Goal: Information Seeking & Learning: Learn about a topic

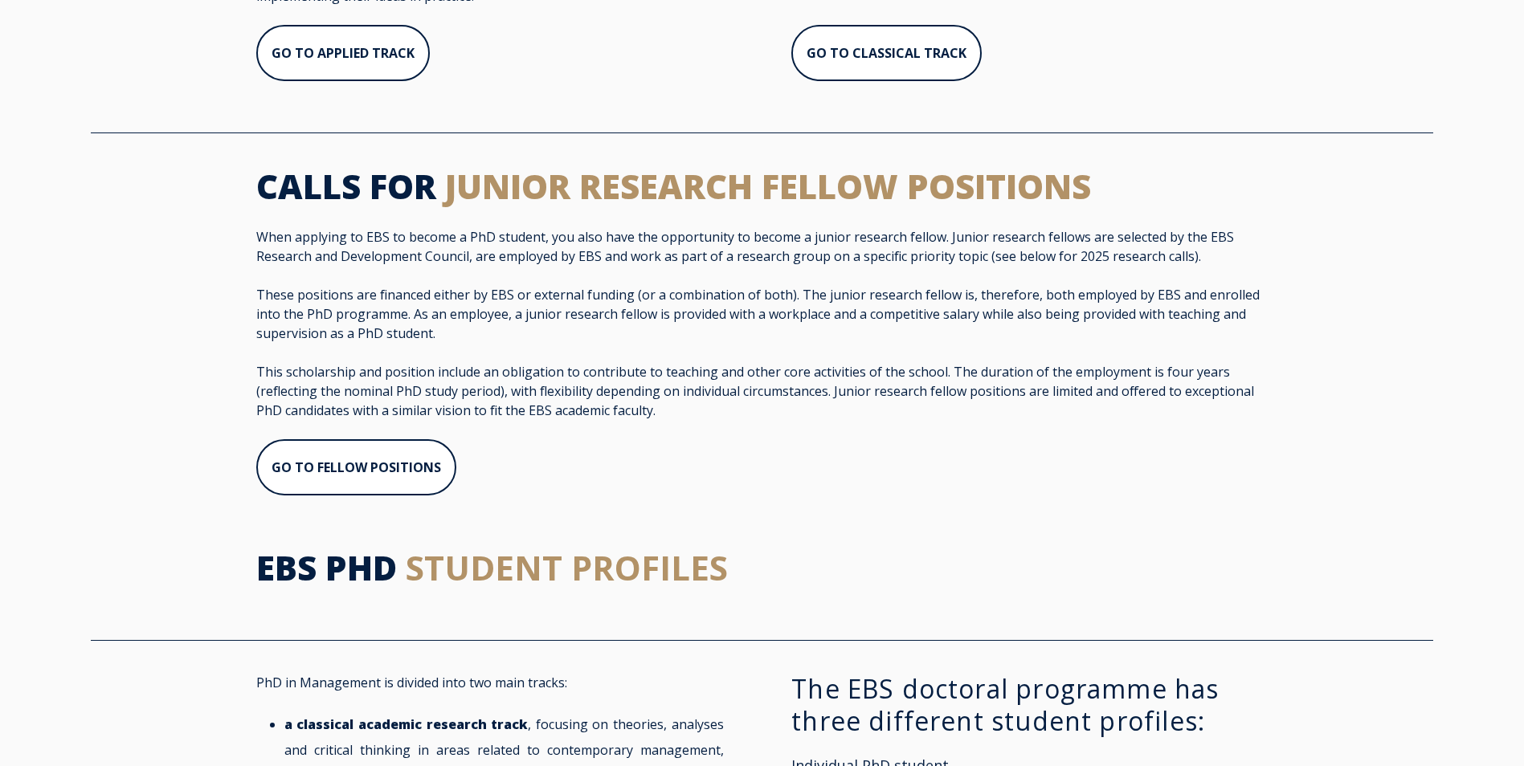
scroll to position [1019, 0]
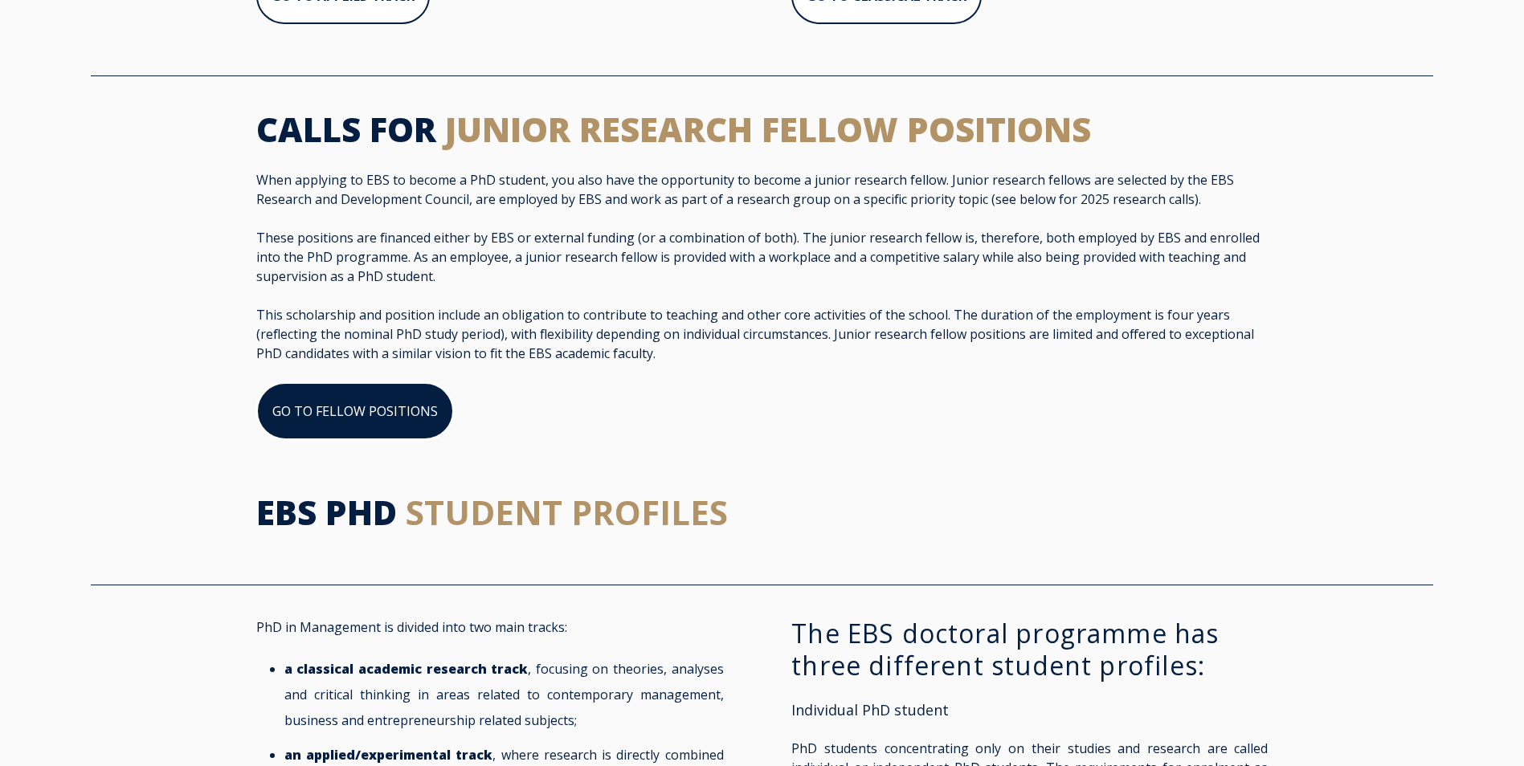
click at [387, 404] on link "GO TO FELLOW POSITIONS" at bounding box center [355, 411] width 198 height 58
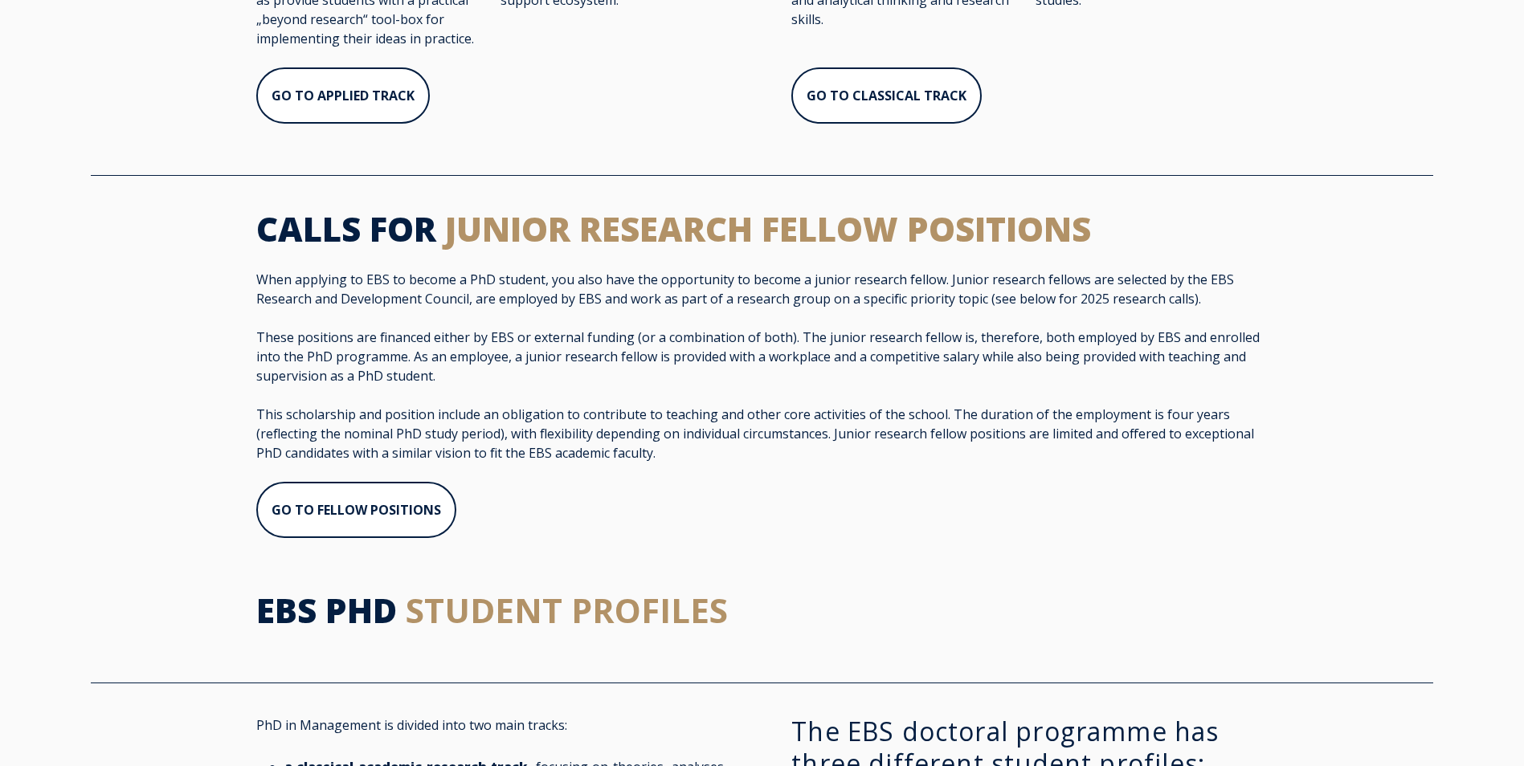
scroll to position [966, 0]
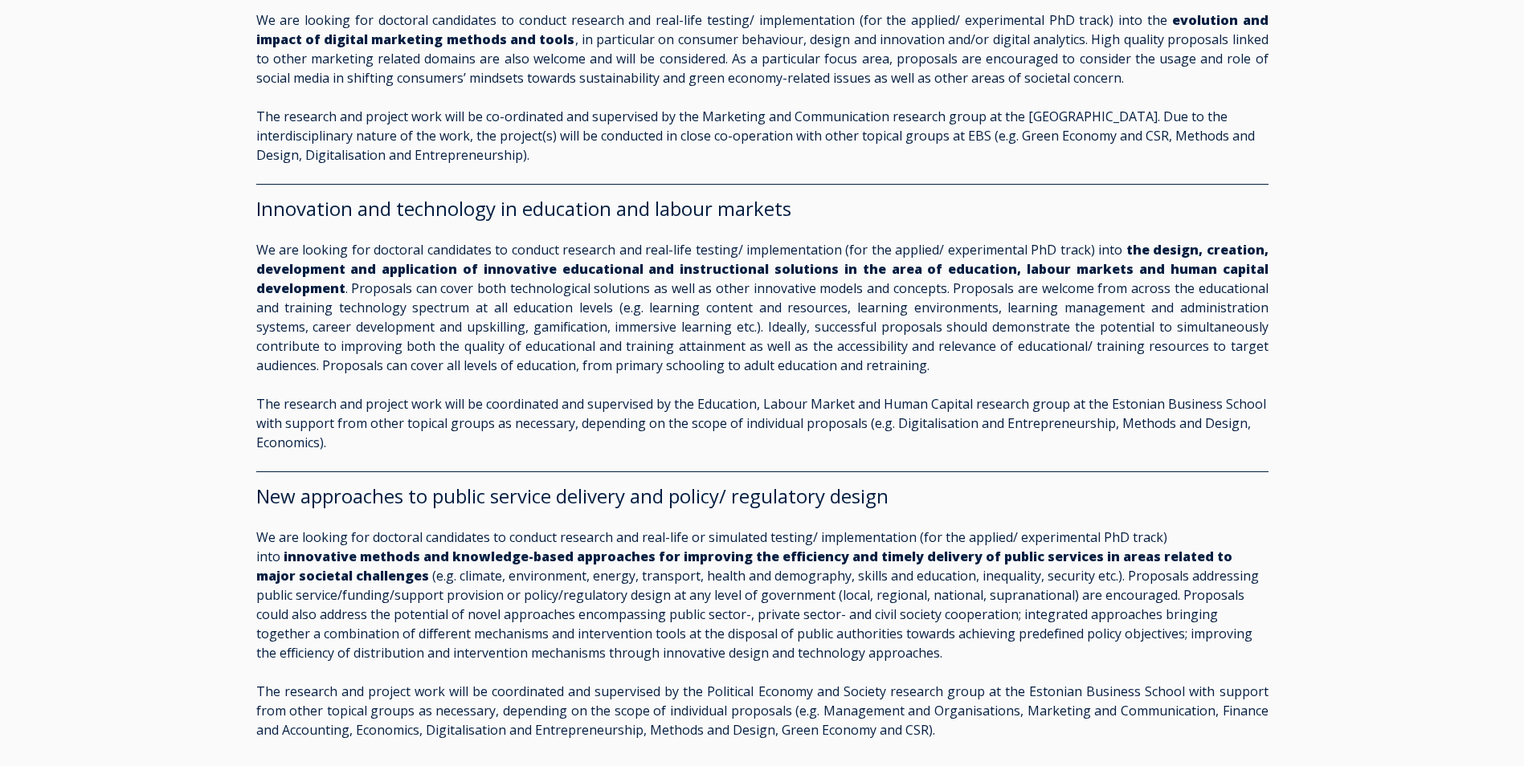
scroll to position [2478, 0]
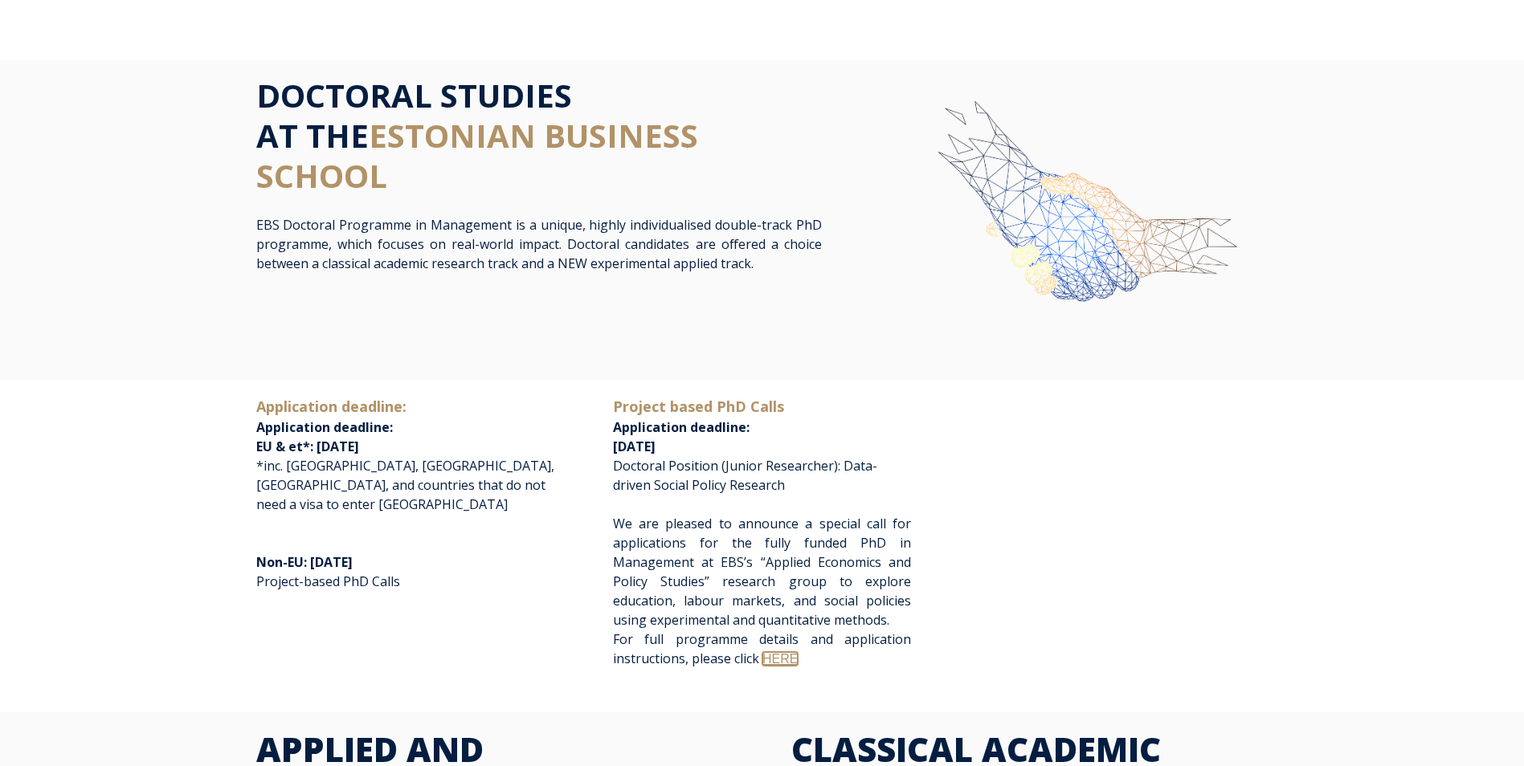
click at [782, 653] on link "HERE" at bounding box center [779, 659] width 35 height 14
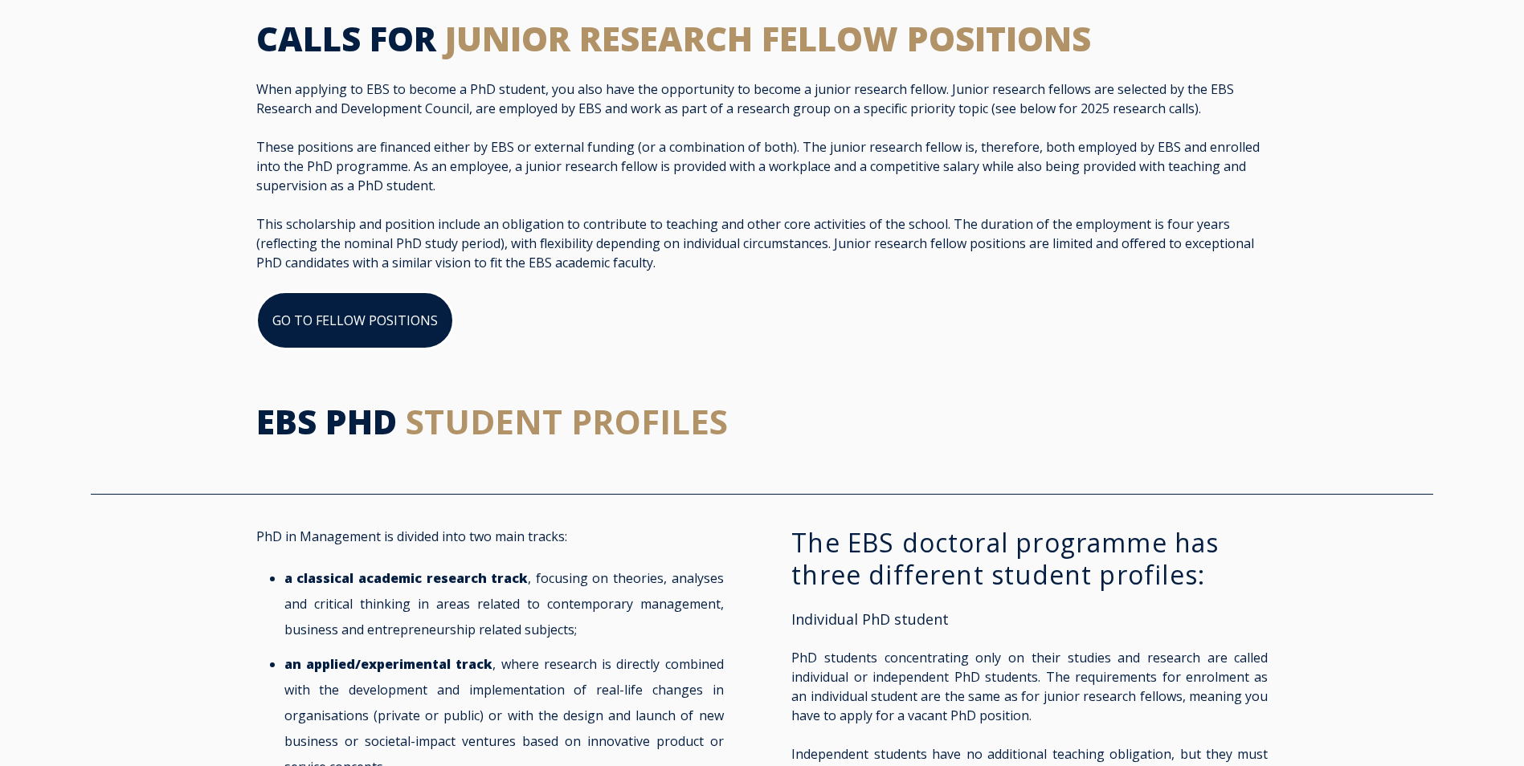
scroll to position [1109, 0]
click at [378, 307] on link "GO TO FELLOW POSITIONS" at bounding box center [355, 321] width 198 height 58
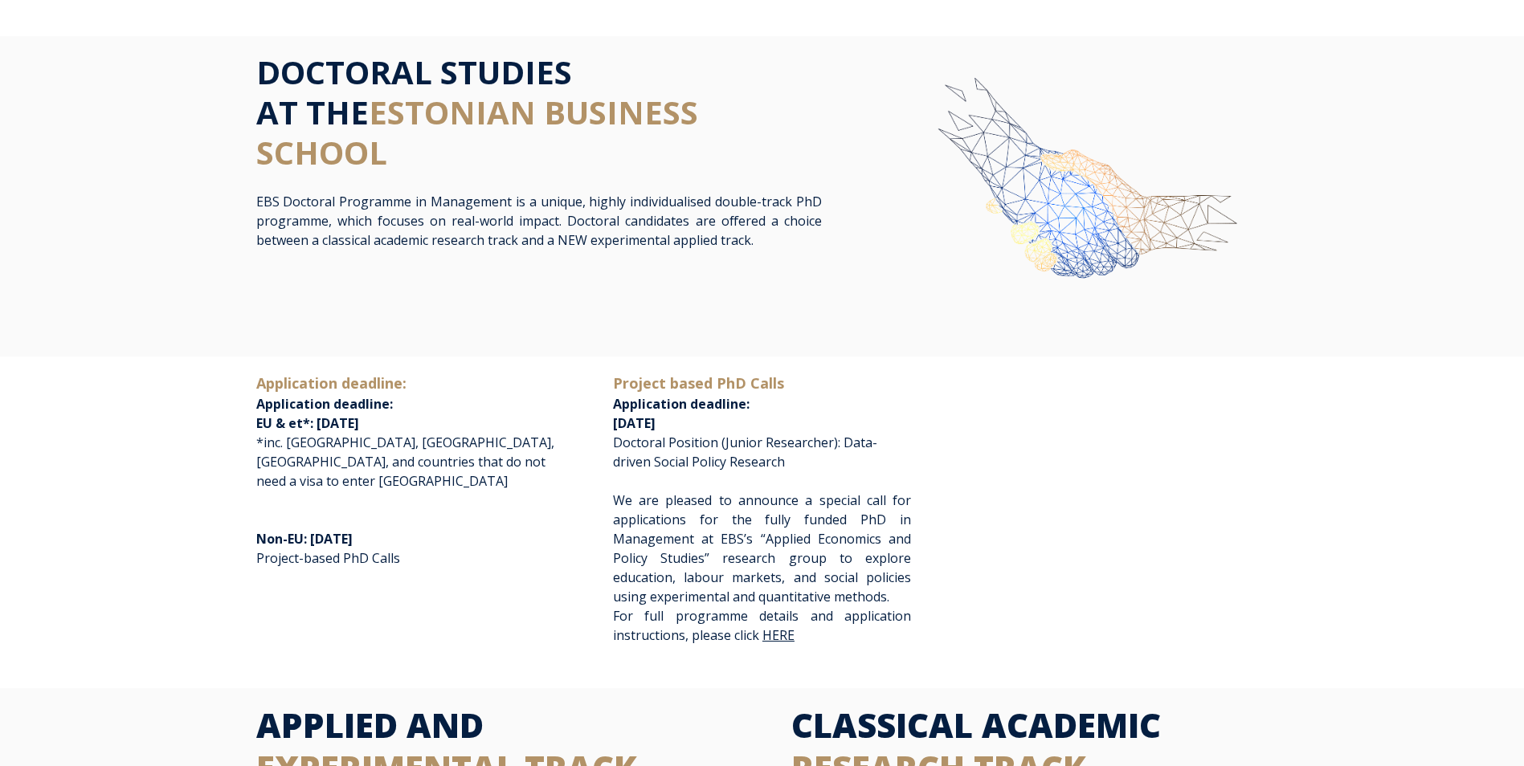
scroll to position [90, 0]
